Goal: Information Seeking & Learning: Learn about a topic

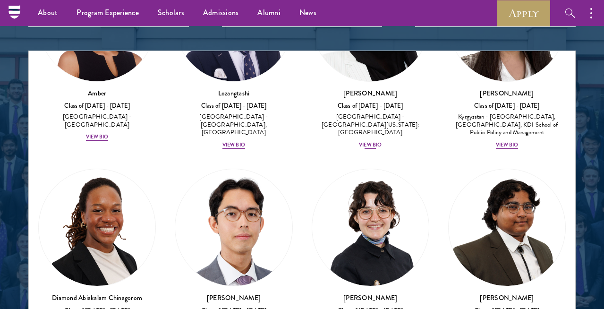
scroll to position [131, 0]
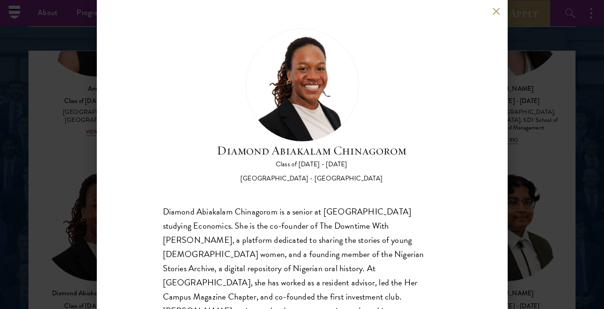
scroll to position [23, 0]
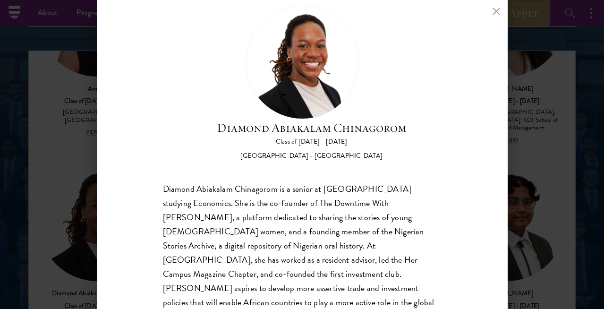
click at [497, 11] on button at bounding box center [496, 11] width 8 height 8
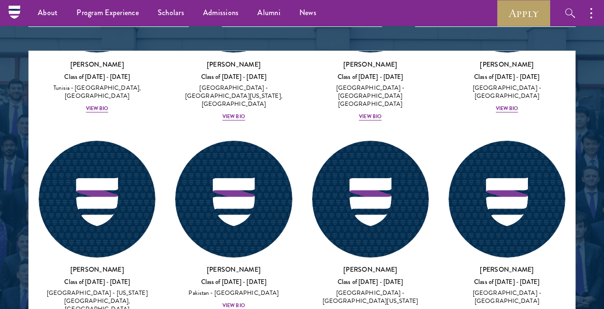
scroll to position [4446, 0]
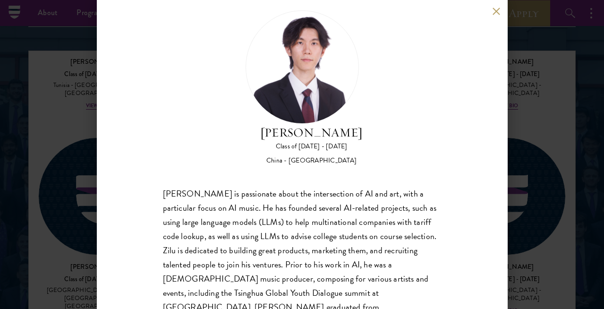
scroll to position [23, 0]
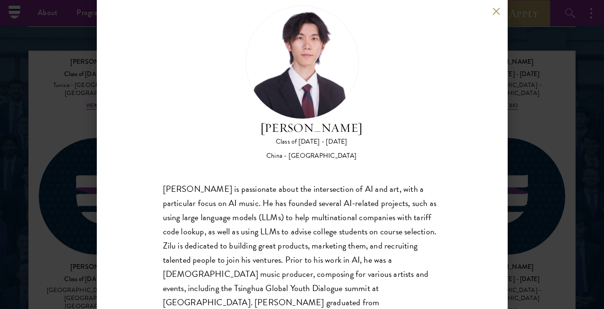
click at [494, 8] on button at bounding box center [496, 11] width 8 height 8
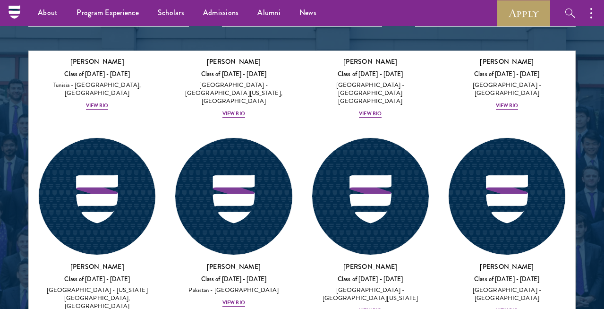
scroll to position [4403, 0]
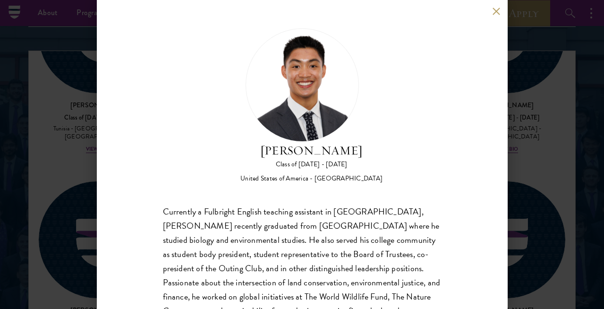
scroll to position [38, 0]
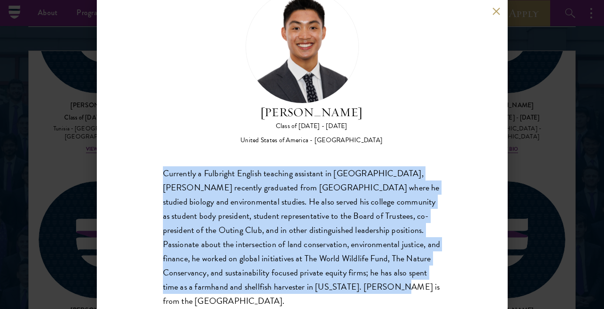
drag, startPoint x: 163, startPoint y: 134, endPoint x: 362, endPoint y: 267, distance: 240.2
click at [362, 267] on div "Currently a Fulbright English teaching assistant in [GEOGRAPHIC_DATA], [PERSON_…" at bounding box center [302, 237] width 278 height 142
copy div "Currently a Fulbright English teaching assistant in [GEOGRAPHIC_DATA], [PERSON_…"
click at [495, 10] on button at bounding box center [496, 11] width 8 height 8
